Goal: Transaction & Acquisition: Obtain resource

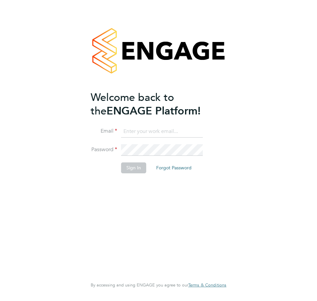
type input "[EMAIL_ADDRESS][PERSON_NAME][DOMAIN_NAME]"
click at [131, 169] on button "Sign In" at bounding box center [133, 168] width 25 height 11
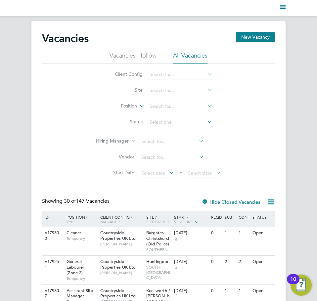
click at [280, 7] on polygon "Main navigation" at bounding box center [282, 7] width 5 height 1
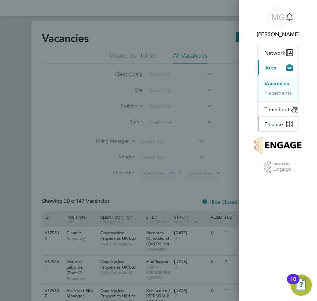
click at [276, 127] on span "Finance" at bounding box center [274, 124] width 19 height 6
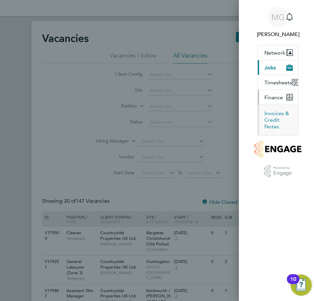
click at [276, 130] on button "Invoices & Credit Notes" at bounding box center [279, 120] width 28 height 20
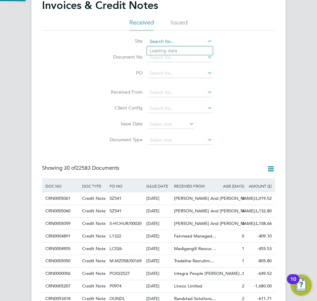
click at [161, 41] on input at bounding box center [179, 41] width 65 height 9
click at [171, 48] on li "Pat chworks" at bounding box center [180, 50] width 66 height 9
type input "Patchworks"
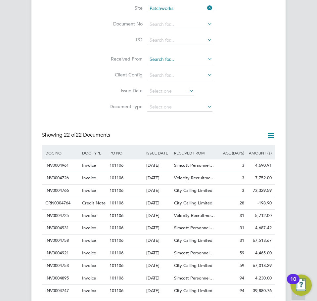
click at [174, 57] on input at bounding box center [179, 59] width 65 height 9
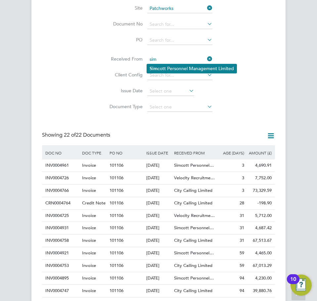
click at [180, 67] on li "Sim cott Personnel Management Limited" at bounding box center [192, 68] width 90 height 9
type input "Simcott Personnel Management Limited"
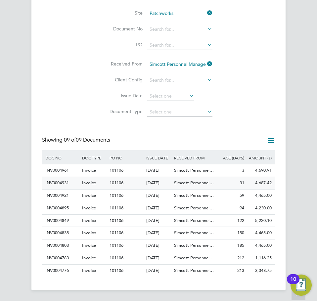
click at [205, 180] on span "Simcott Personnel…" at bounding box center [194, 183] width 40 height 6
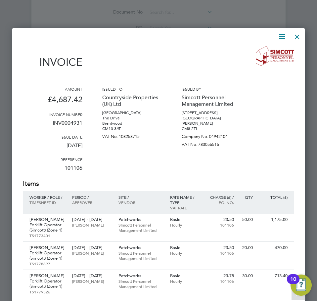
click at [281, 34] on icon at bounding box center [282, 36] width 8 height 8
click at [261, 51] on li "Download Invoice" at bounding box center [262, 52] width 46 height 9
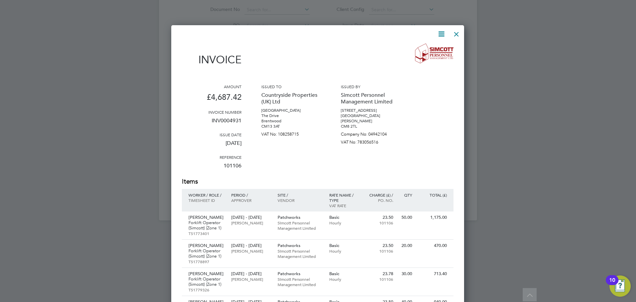
scroll to position [3, 3]
